Goal: Find specific fact: Find specific fact

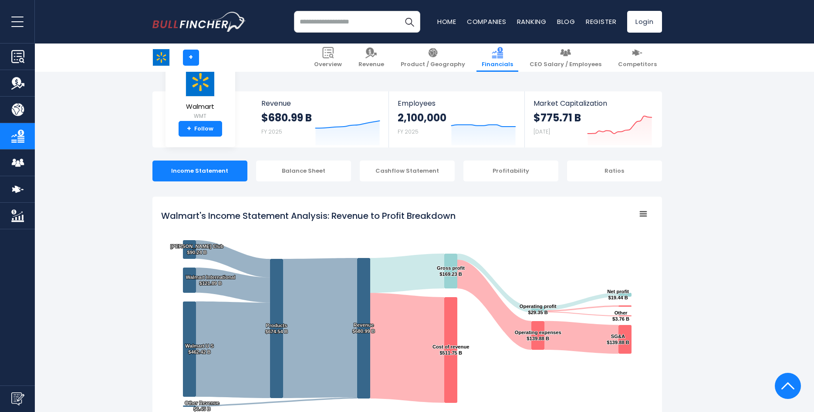
scroll to position [755, 0]
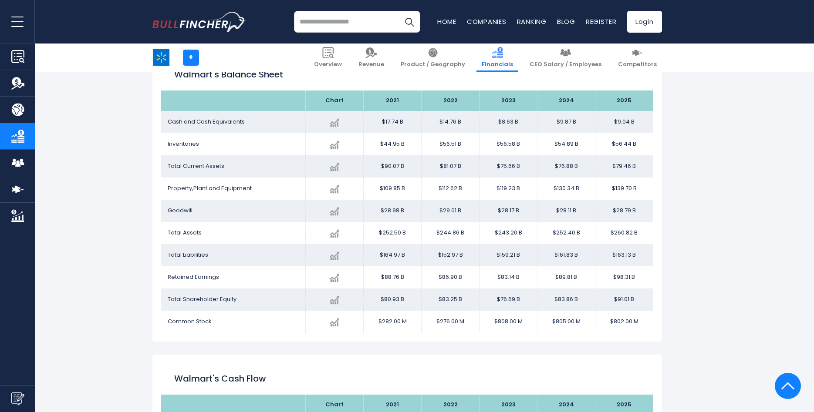
click at [392, 256] on td "$164.97 B" at bounding box center [392, 255] width 58 height 22
click at [391, 256] on td "$164.97 B" at bounding box center [392, 255] width 58 height 22
drag, startPoint x: 440, startPoint y: 255, endPoint x: 457, endPoint y: 255, distance: 17.0
click at [457, 255] on td "$152.97 B" at bounding box center [450, 255] width 58 height 22
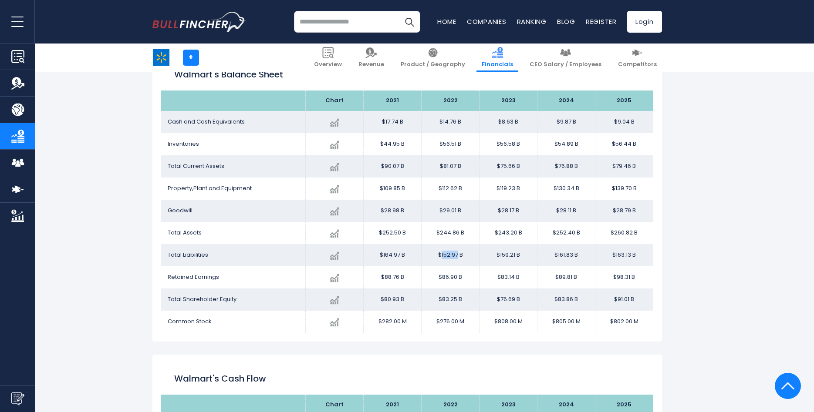
click at [457, 255] on td "$152.97 B" at bounding box center [450, 255] width 58 height 22
drag, startPoint x: 440, startPoint y: 255, endPoint x: 456, endPoint y: 256, distance: 16.1
click at [456, 255] on td "$152.97 B" at bounding box center [450, 255] width 58 height 22
copy td "152.97"
drag, startPoint x: 499, startPoint y: 256, endPoint x: 512, endPoint y: 260, distance: 13.6
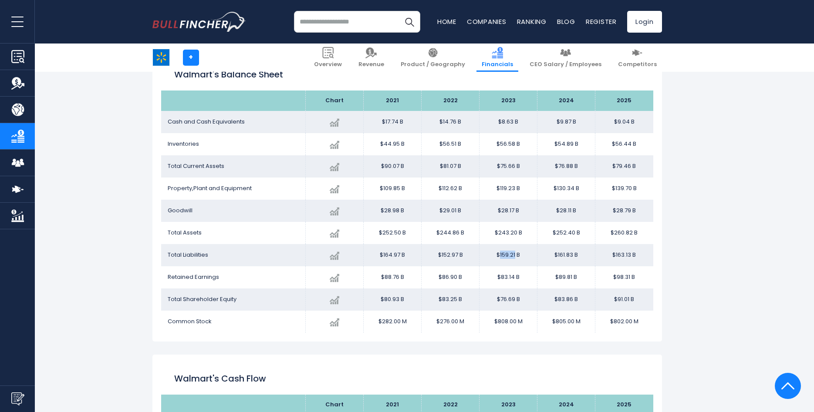
click at [515, 259] on td "$159.21 B" at bounding box center [508, 255] width 58 height 22
copy td "159.21"
drag, startPoint x: 556, startPoint y: 257, endPoint x: 573, endPoint y: 259, distance: 17.2
click at [573, 259] on td "$161.83 B" at bounding box center [566, 255] width 58 height 22
copy td "161.83"
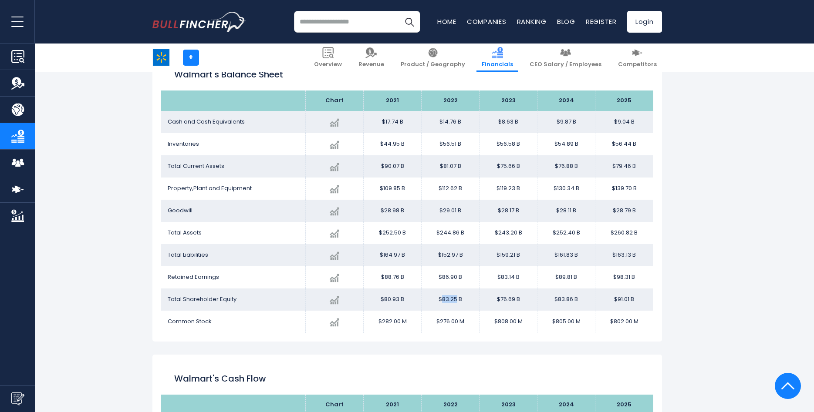
drag, startPoint x: 457, startPoint y: 299, endPoint x: 443, endPoint y: 306, distance: 15.8
click at [443, 305] on td "$83.25 B" at bounding box center [450, 300] width 58 height 22
copy td "83.25"
drag, startPoint x: 500, startPoint y: 297, endPoint x: 514, endPoint y: 301, distance: 14.8
click at [514, 300] on td "$76.69 B" at bounding box center [508, 300] width 58 height 22
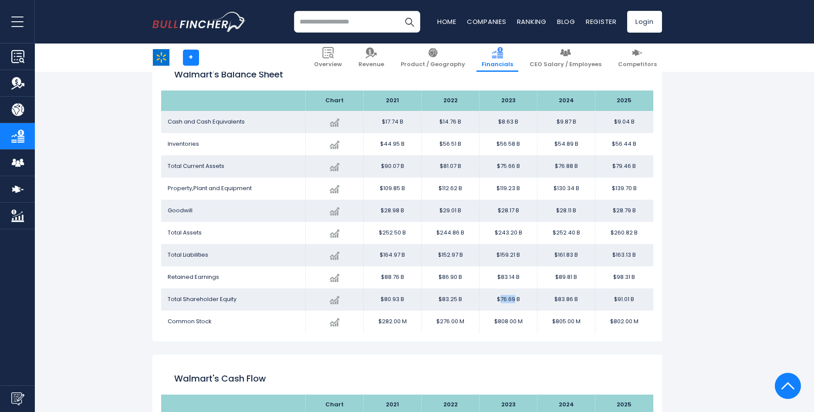
copy td "76.69"
drag, startPoint x: 557, startPoint y: 299, endPoint x: 572, endPoint y: 299, distance: 14.4
click at [572, 299] on td "$83.86 B" at bounding box center [566, 300] width 58 height 22
copy td "83.86"
